Goal: Find specific page/section: Find specific page/section

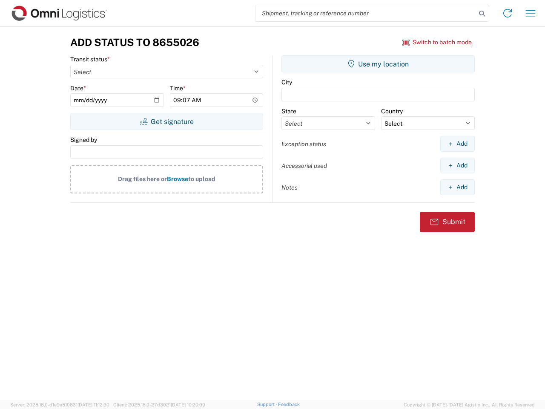
click at [366, 13] on input "search" at bounding box center [365, 13] width 220 height 16
click at [482, 14] on icon at bounding box center [482, 14] width 12 height 12
click at [507, 13] on icon at bounding box center [507, 13] width 14 height 14
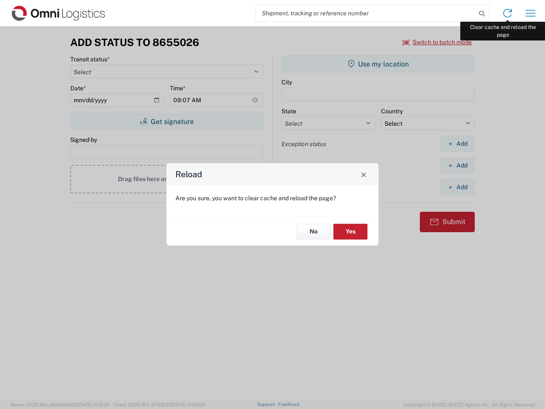
click at [530, 13] on div "Reload Are you sure, you want to clear cache and reload the page? No Yes" at bounding box center [272, 204] width 545 height 409
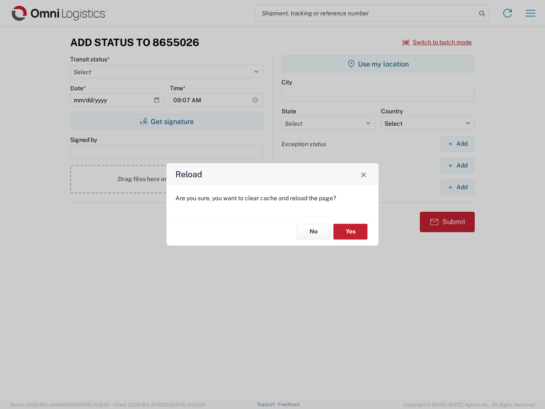
click at [437, 42] on div "Reload Are you sure, you want to clear cache and reload the page? No Yes" at bounding box center [272, 204] width 545 height 409
click at [166, 121] on div "Reload Are you sure, you want to clear cache and reload the page? No Yes" at bounding box center [272, 204] width 545 height 409
click at [378, 64] on div "Reload Are you sure, you want to clear cache and reload the page? No Yes" at bounding box center [272, 204] width 545 height 409
click at [457, 143] on div "Reload Are you sure, you want to clear cache and reload the page? No Yes" at bounding box center [272, 204] width 545 height 409
click at [457, 165] on div "Reload Are you sure, you want to clear cache and reload the page? No Yes" at bounding box center [272, 204] width 545 height 409
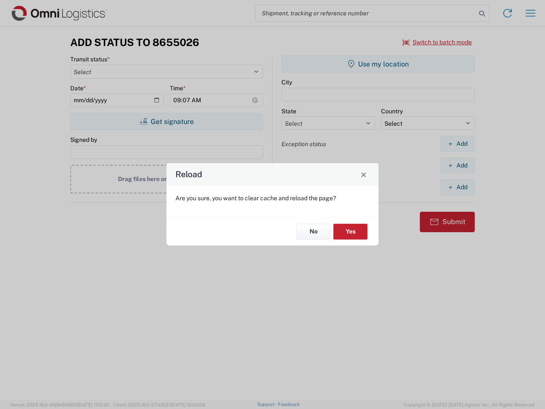
click at [457, 187] on div "Reload Are you sure, you want to clear cache and reload the page? No Yes" at bounding box center [272, 204] width 545 height 409
